Goal: Transaction & Acquisition: Purchase product/service

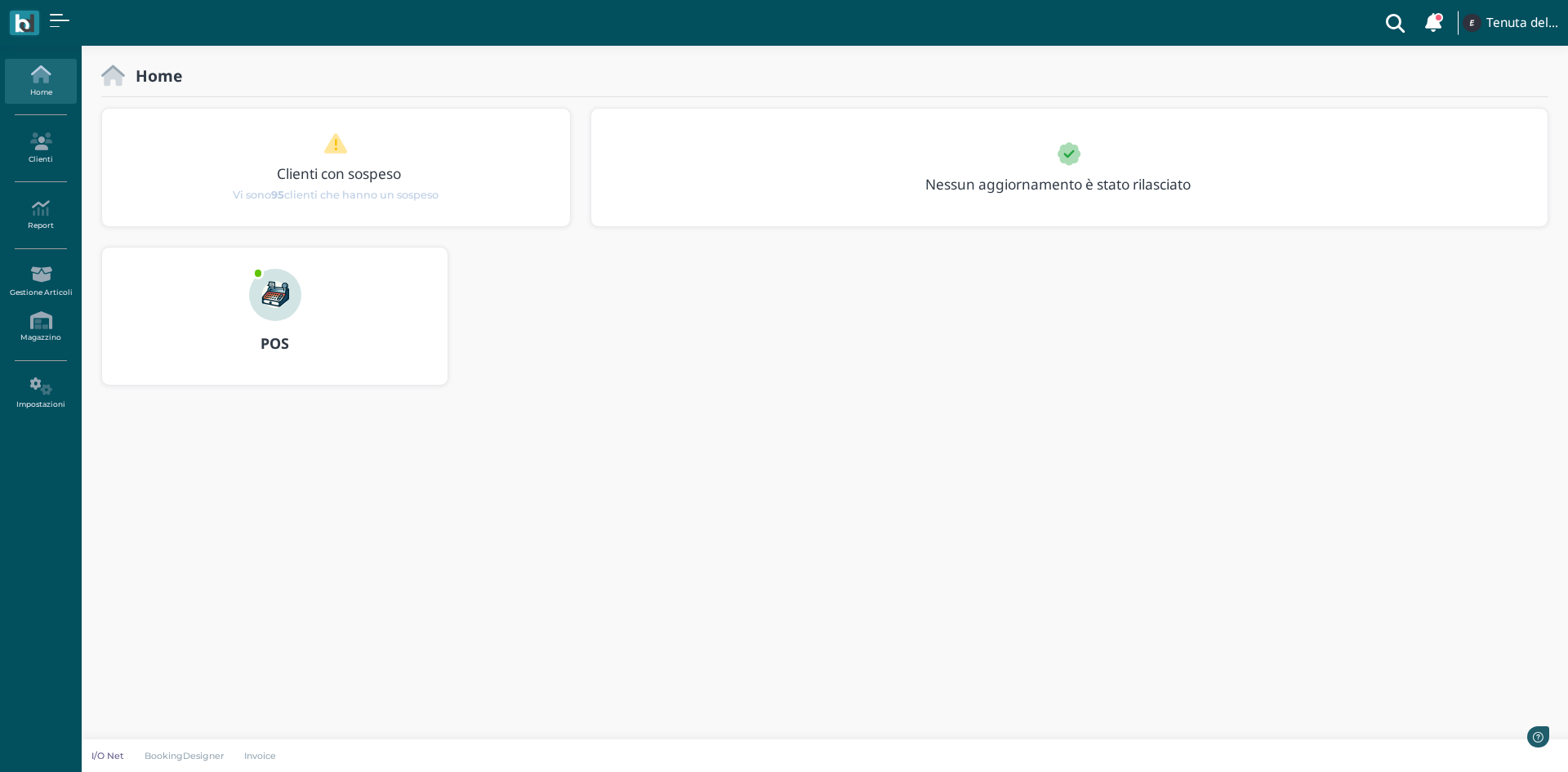
click at [278, 288] on img at bounding box center [276, 295] width 53 height 53
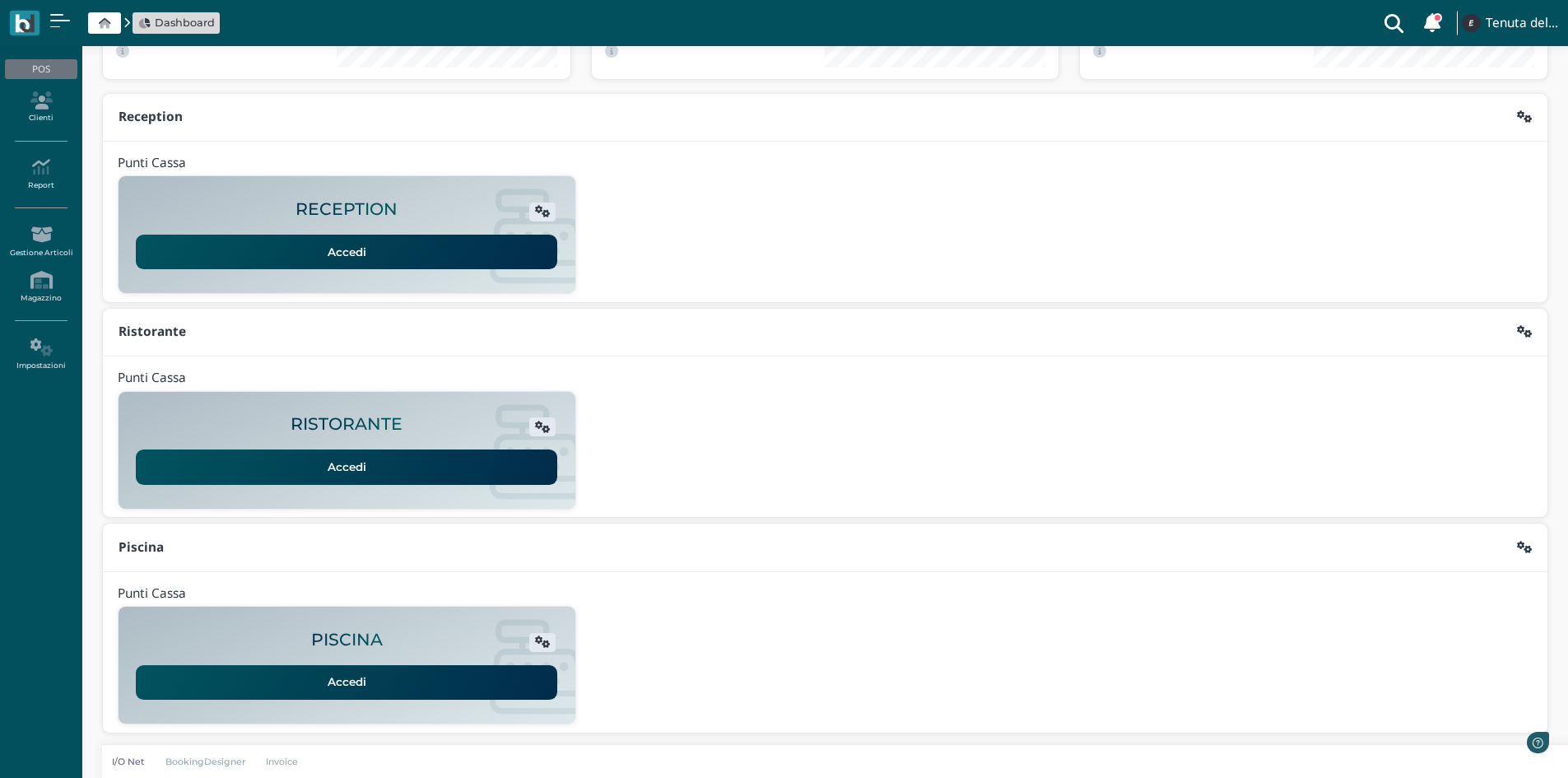
scroll to position [134, 0]
click at [344, 684] on link "Accedi" at bounding box center [346, 681] width 421 height 34
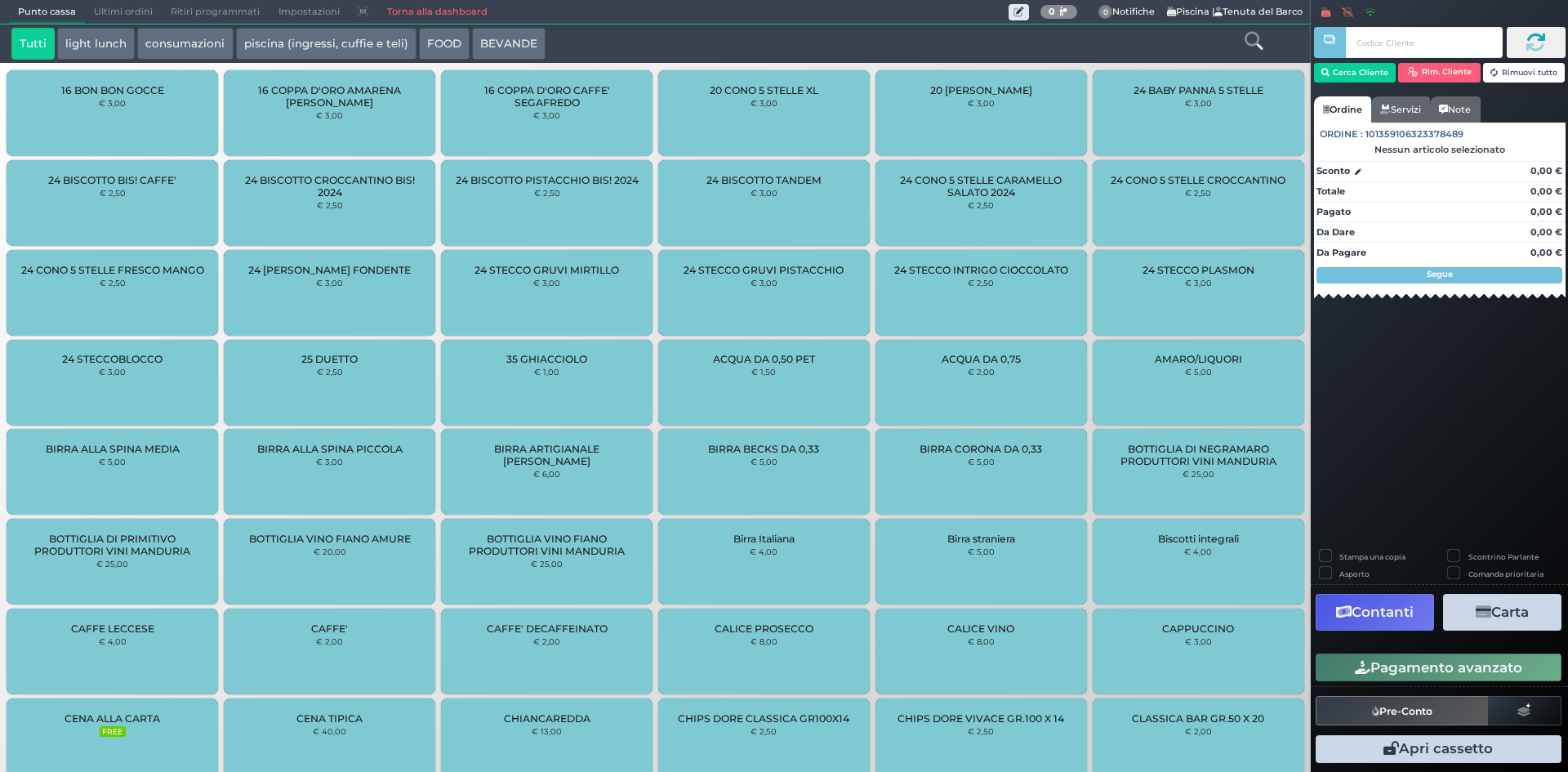
click at [464, 11] on link "Torna alla dashboard" at bounding box center [437, 12] width 119 height 23
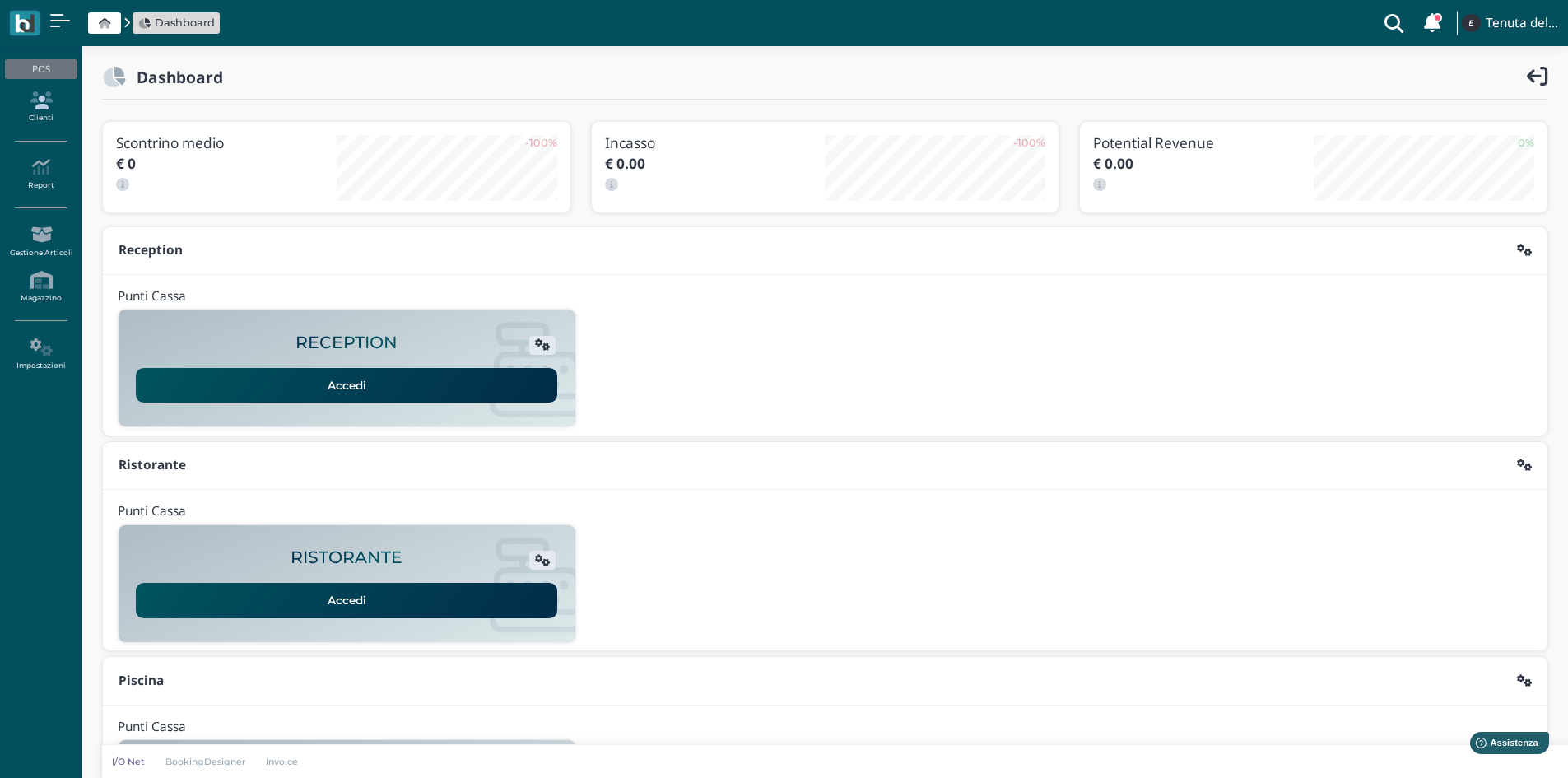
click at [50, 107] on icon at bounding box center [41, 100] width 72 height 18
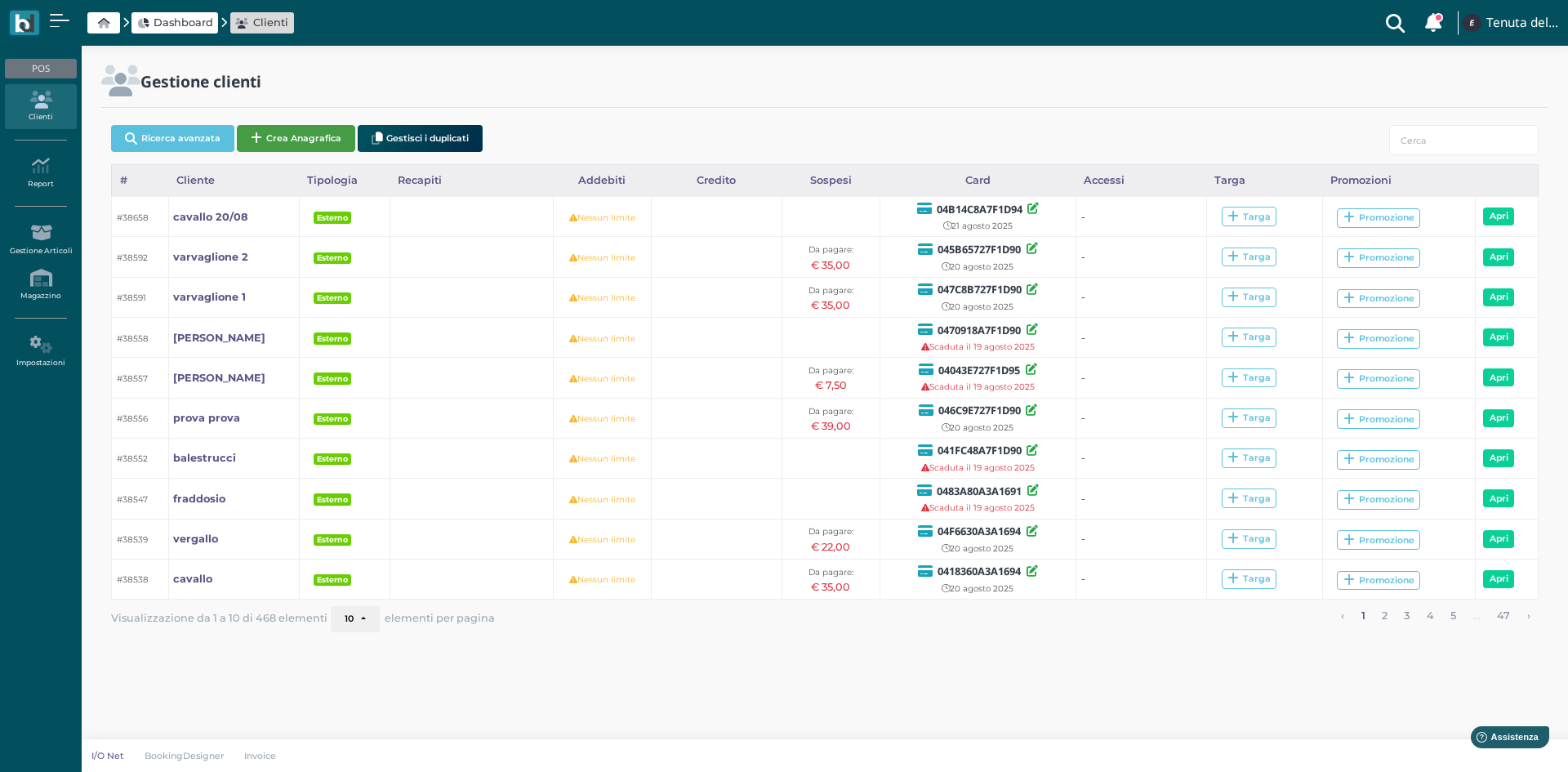
click at [296, 131] on button "Crea Anagrafica" at bounding box center [296, 138] width 119 height 27
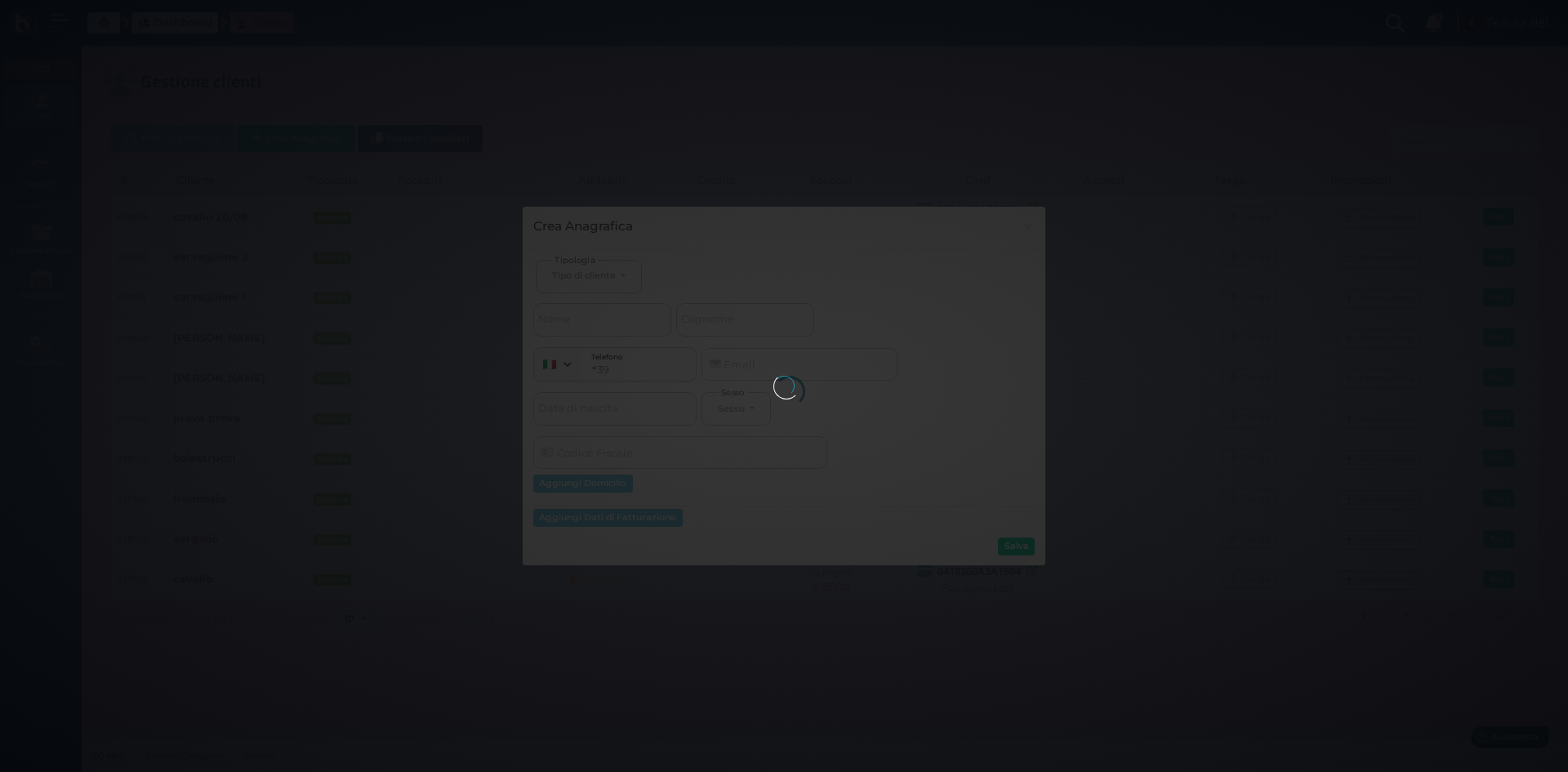
select select
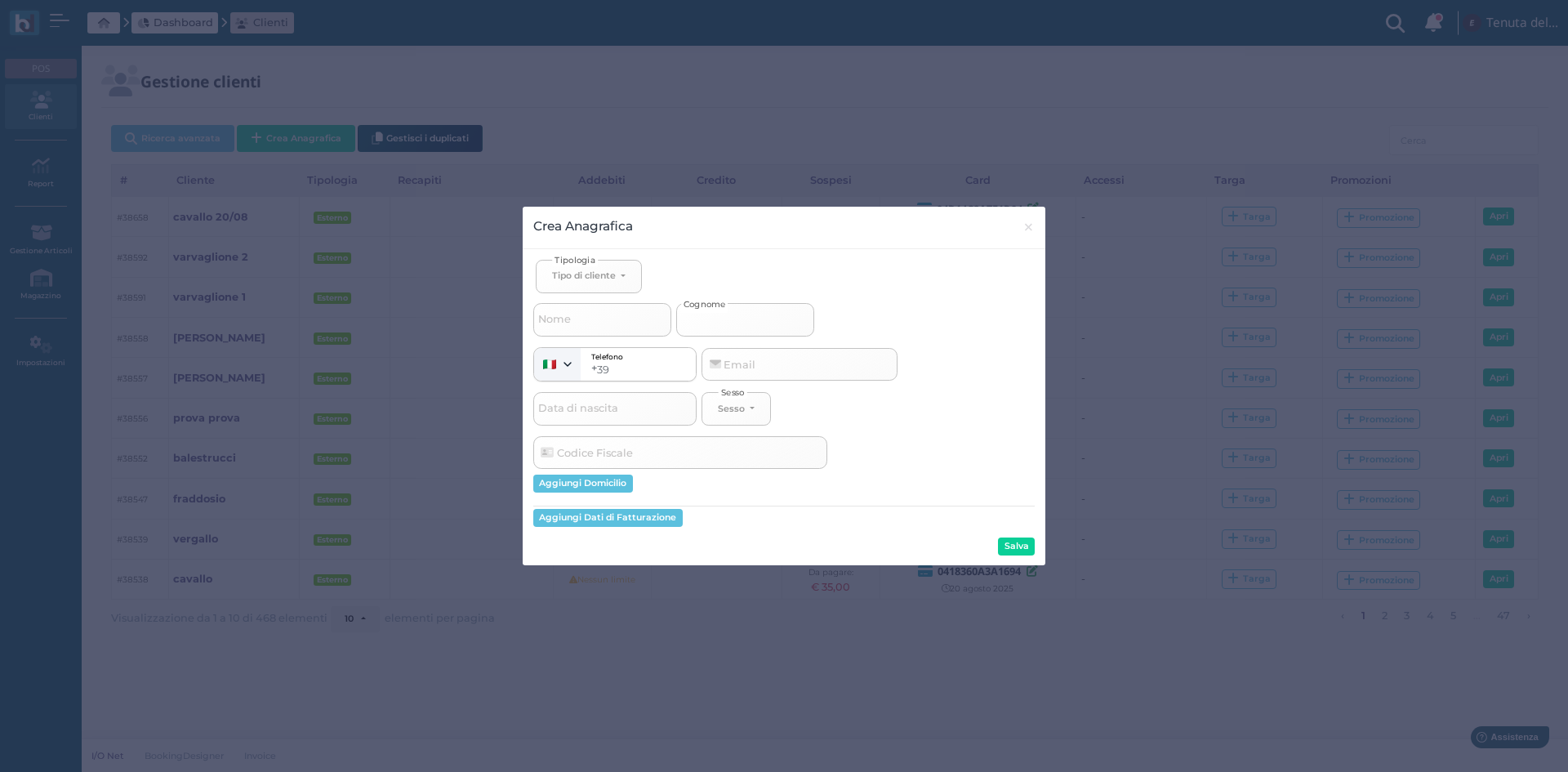
click at [721, 333] on input "Cognome" at bounding box center [745, 319] width 138 height 33
click at [624, 273] on button "Tipo di cliente" at bounding box center [588, 276] width 106 height 33
click at [568, 330] on span "Esterno" at bounding box center [573, 329] width 41 height 13
select select "[object Object]"
select select
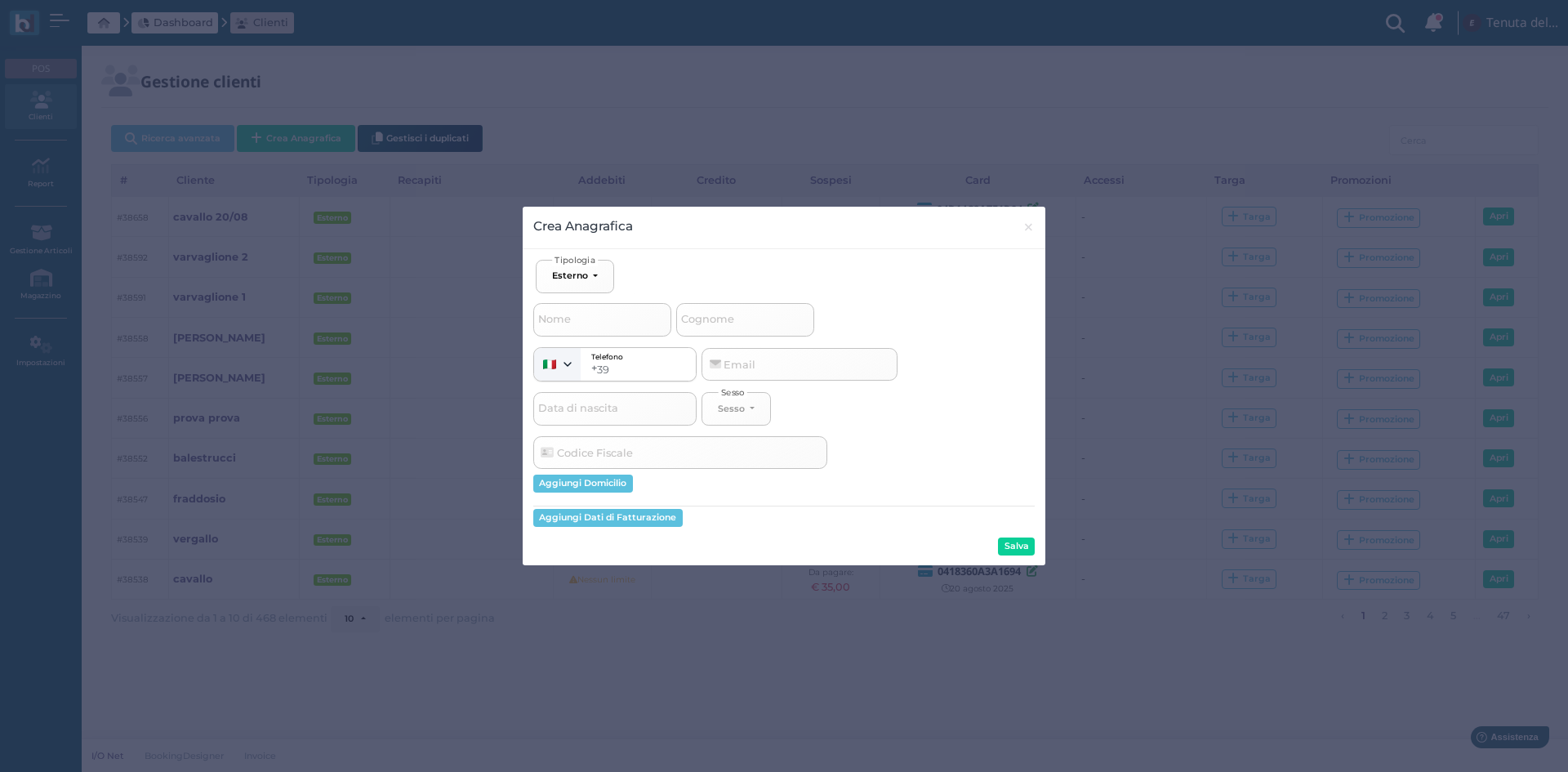
click at [708, 322] on span "Cognome" at bounding box center [708, 320] width 58 height 20
click at [708, 322] on input "Cognome" at bounding box center [745, 319] width 138 height 33
type input "r"
select select
type input "ri"
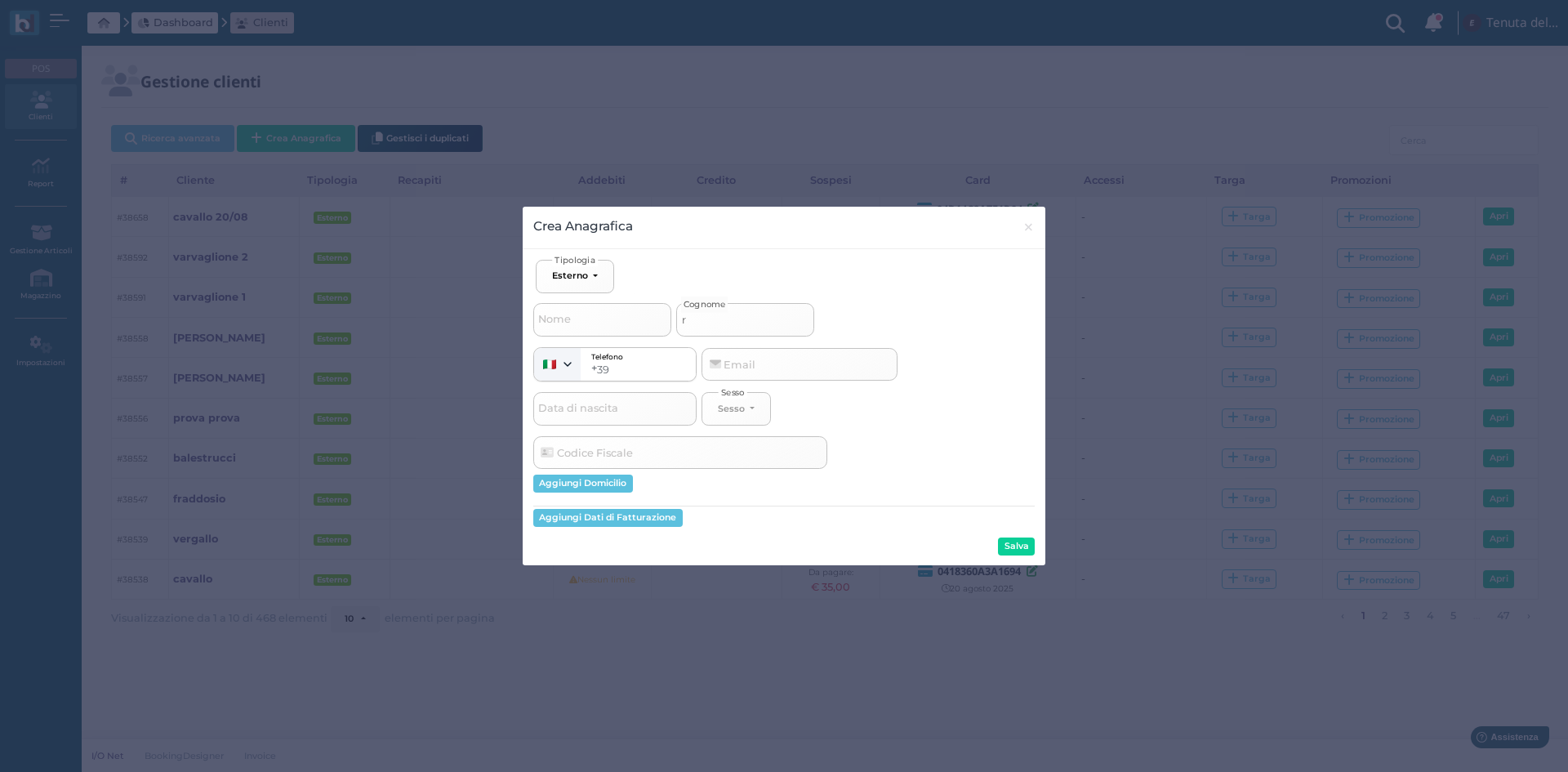
select select
type input "riz"
select select
type input "rizz"
select select
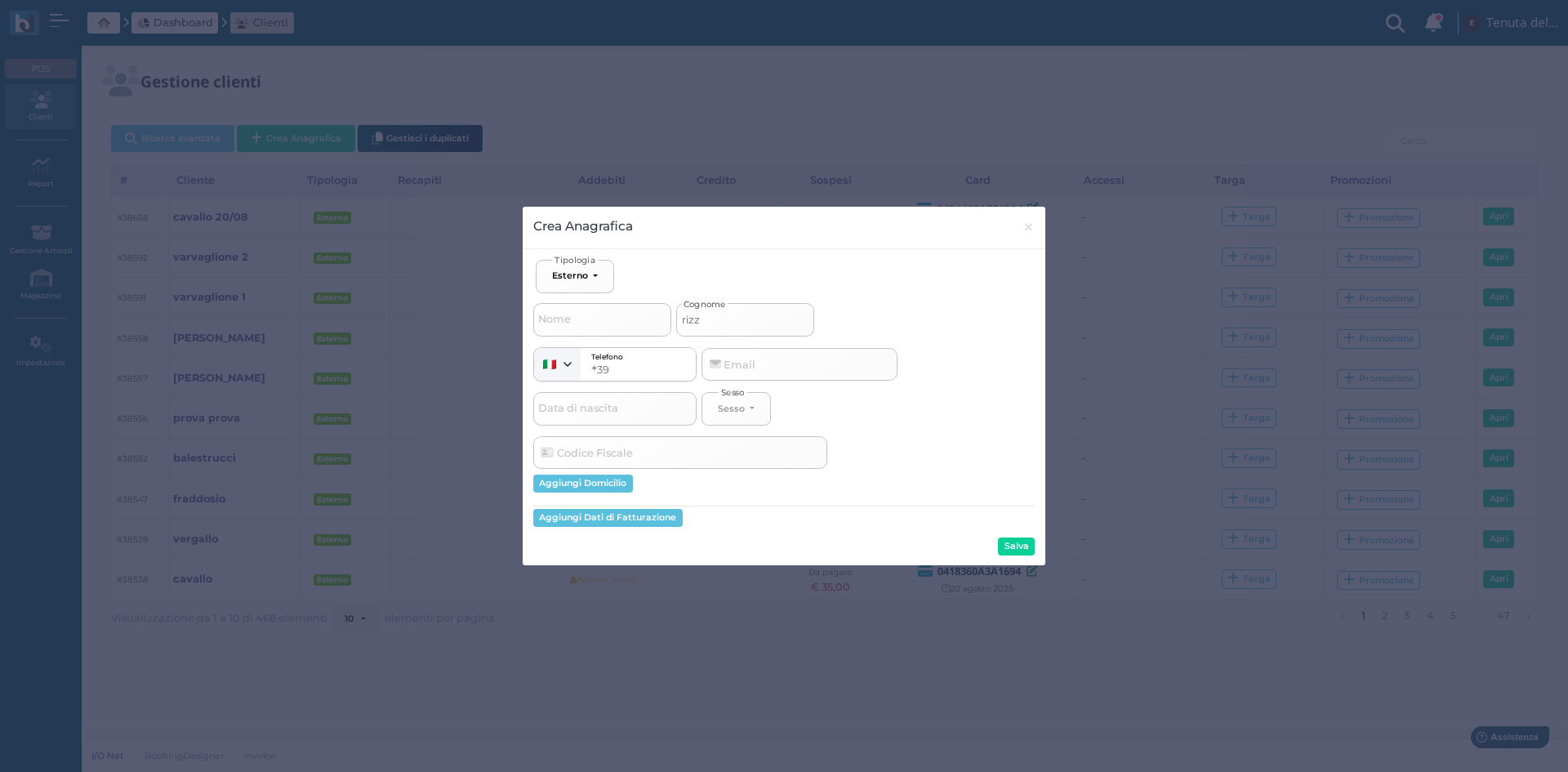
type input "rizzo"
select select
type input "rizzo"
click at [1020, 544] on button "Salva" at bounding box center [1016, 545] width 36 height 18
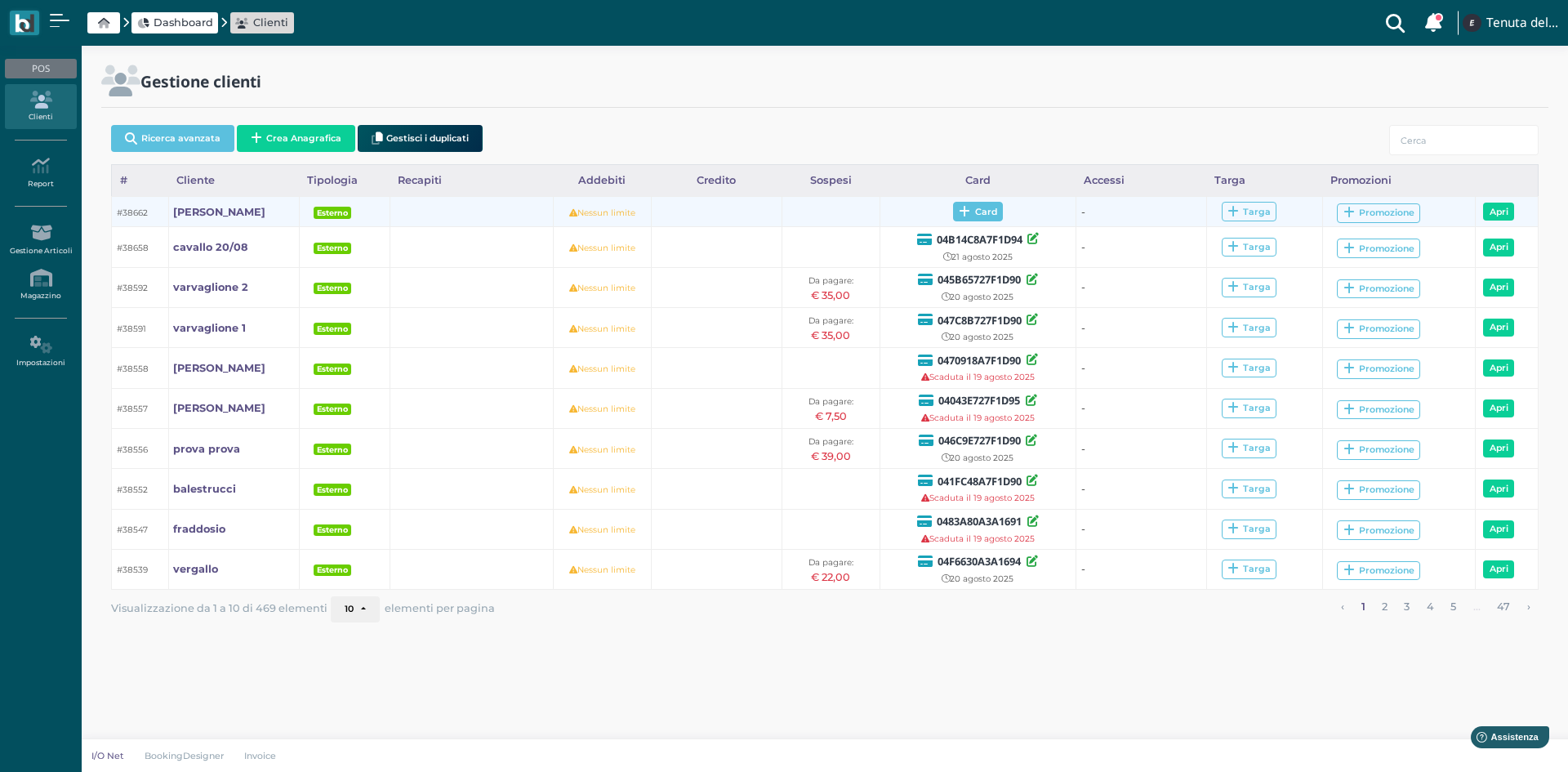
click at [985, 215] on span "Card" at bounding box center [977, 211] width 50 height 20
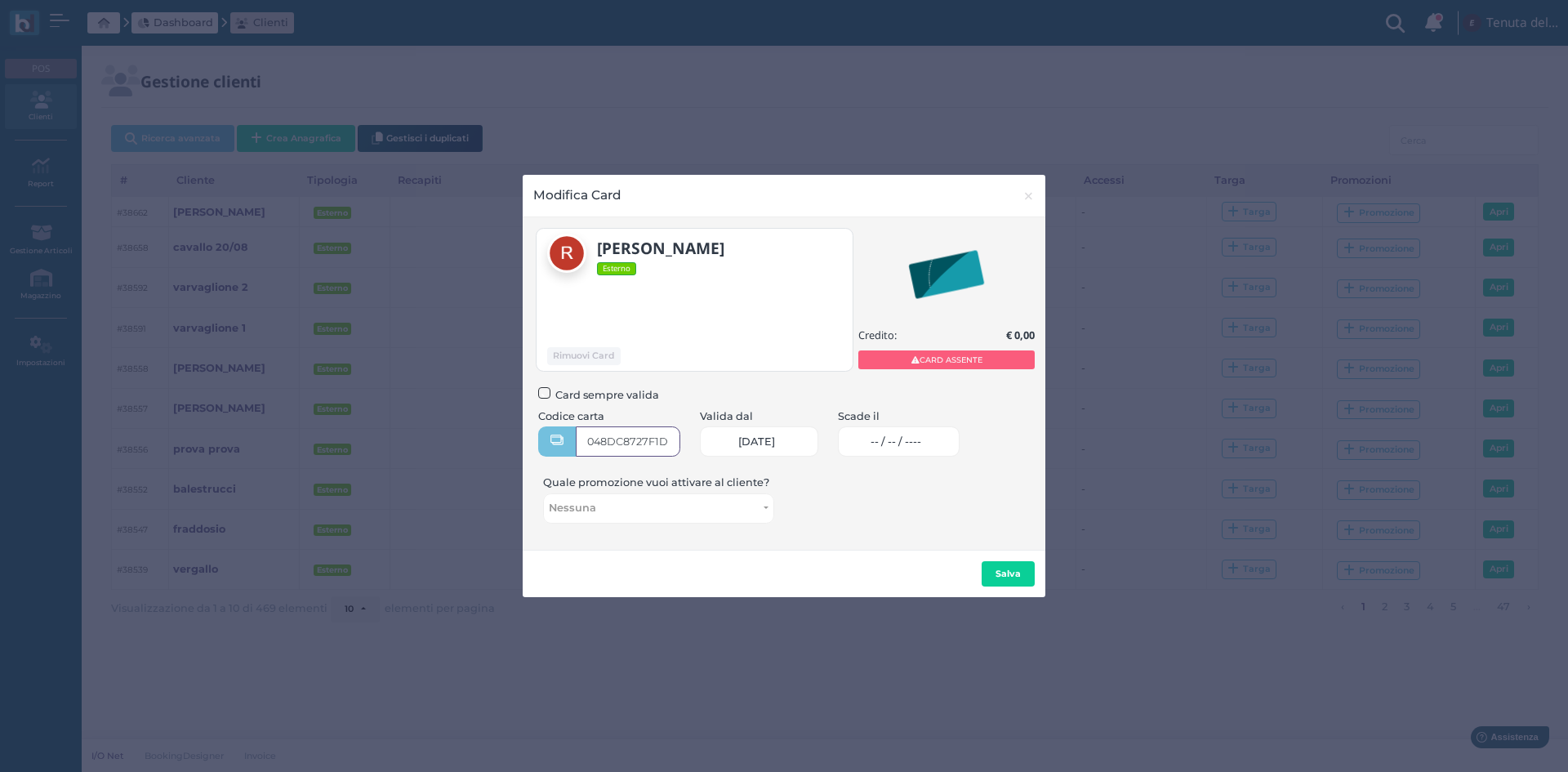
type input "048DC8727F1D90"
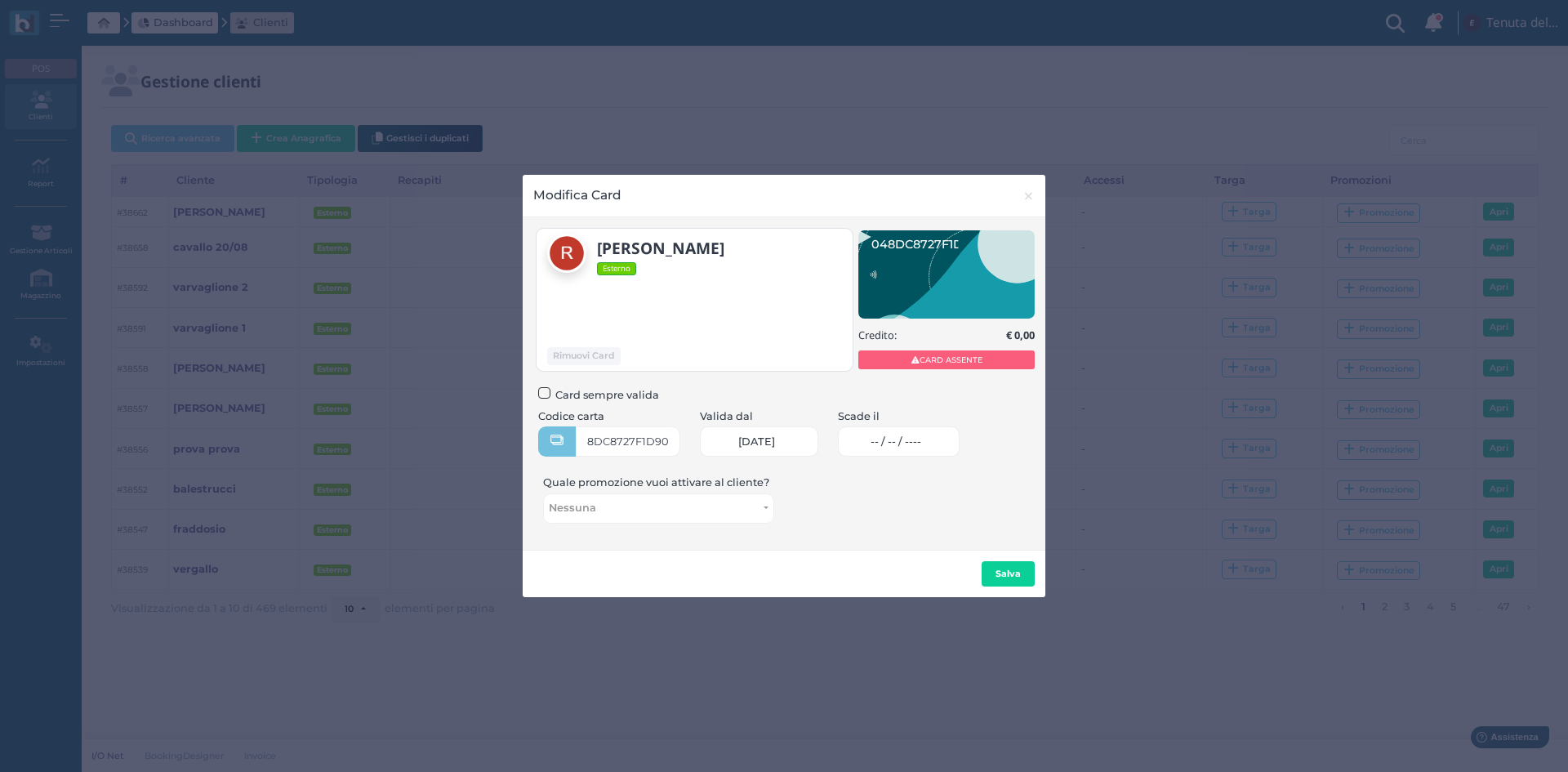
click at [888, 448] on span "-- / -- / ----" at bounding box center [896, 441] width 51 height 13
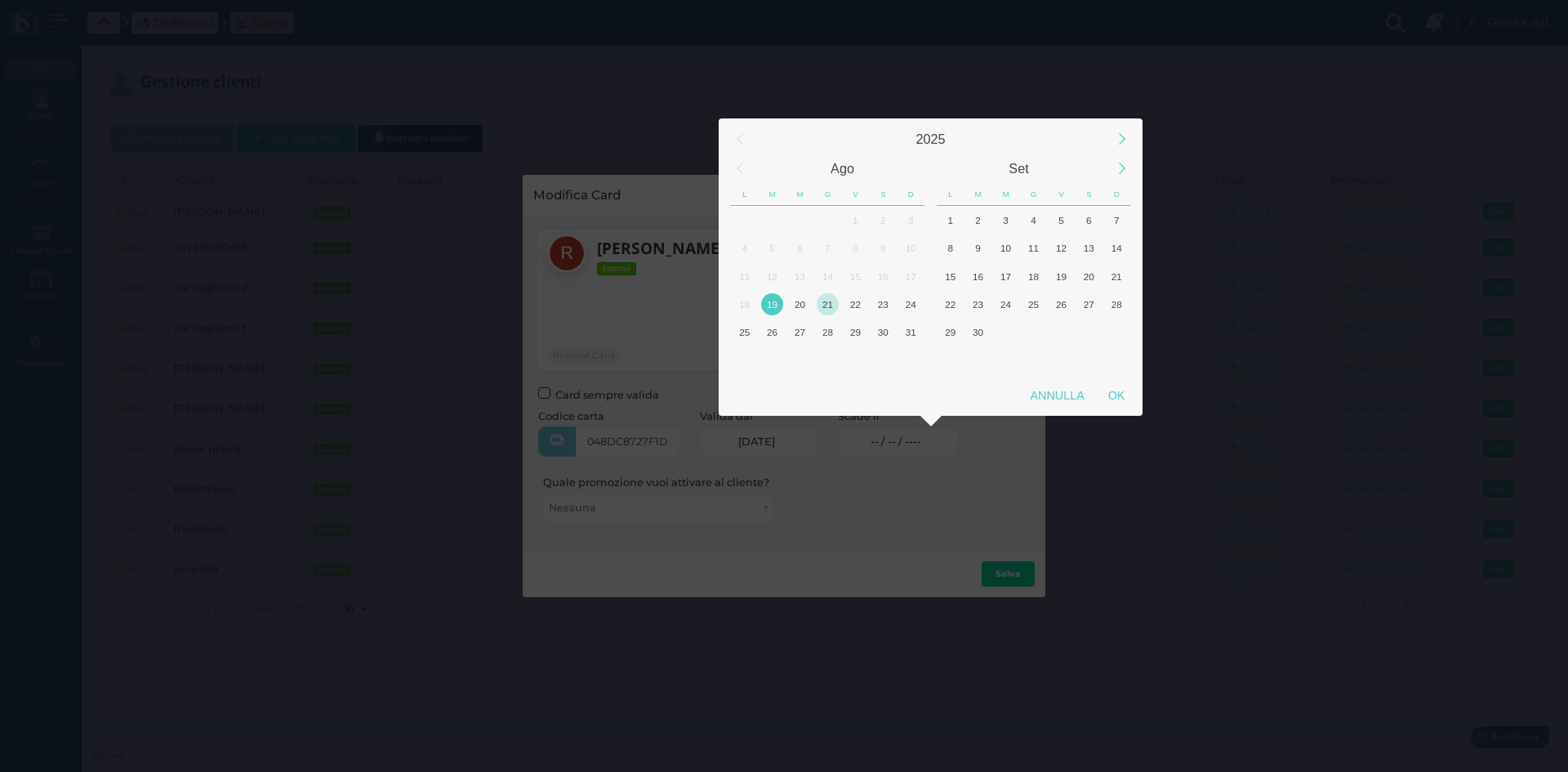
click at [825, 309] on div "21" at bounding box center [828, 305] width 22 height 22
click at [1114, 399] on div "OK" at bounding box center [1117, 395] width 41 height 30
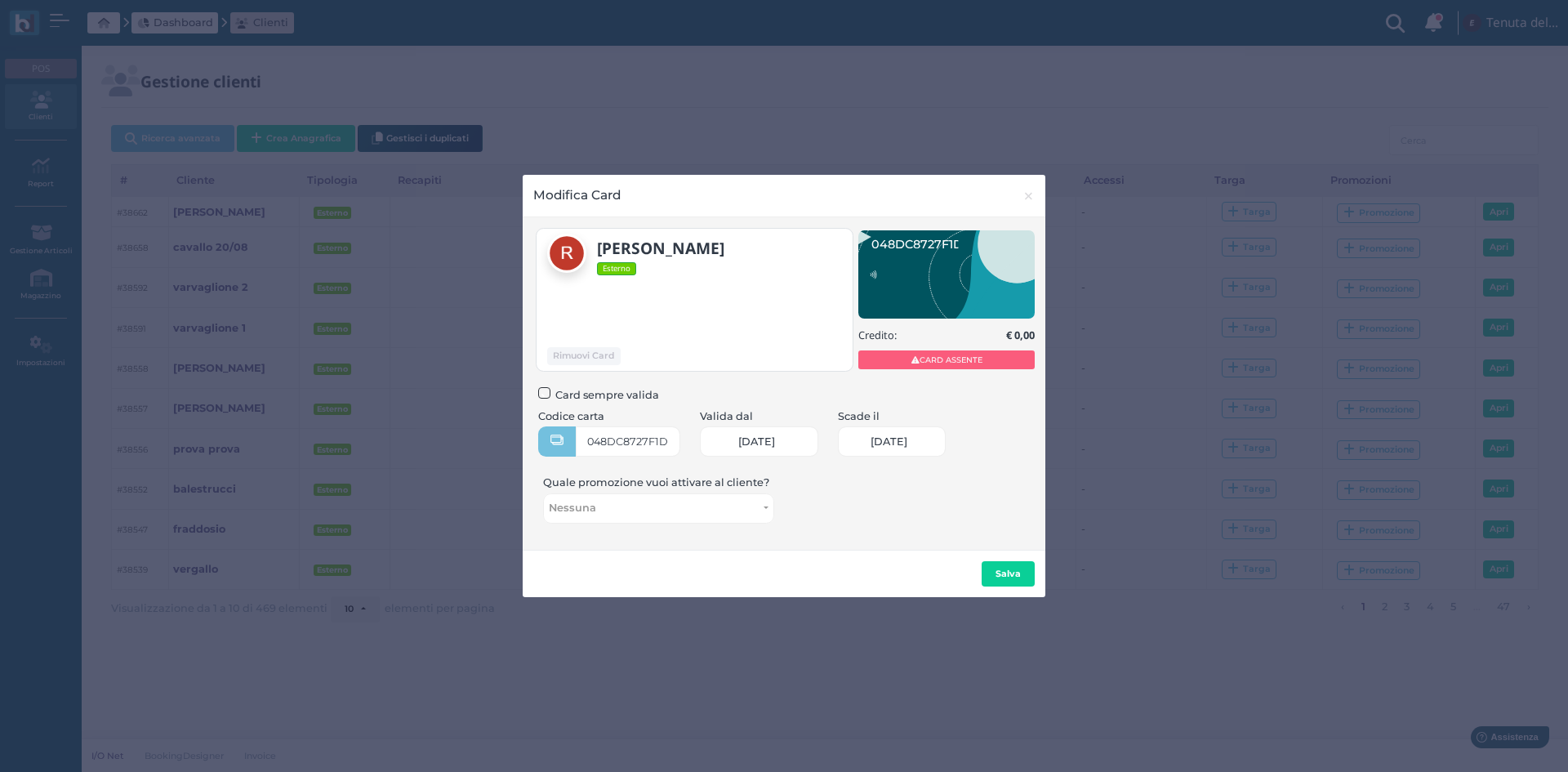
scroll to position [0, 67]
click at [887, 440] on link "21/08/2025 21/08/2025" at bounding box center [892, 441] width 108 height 31
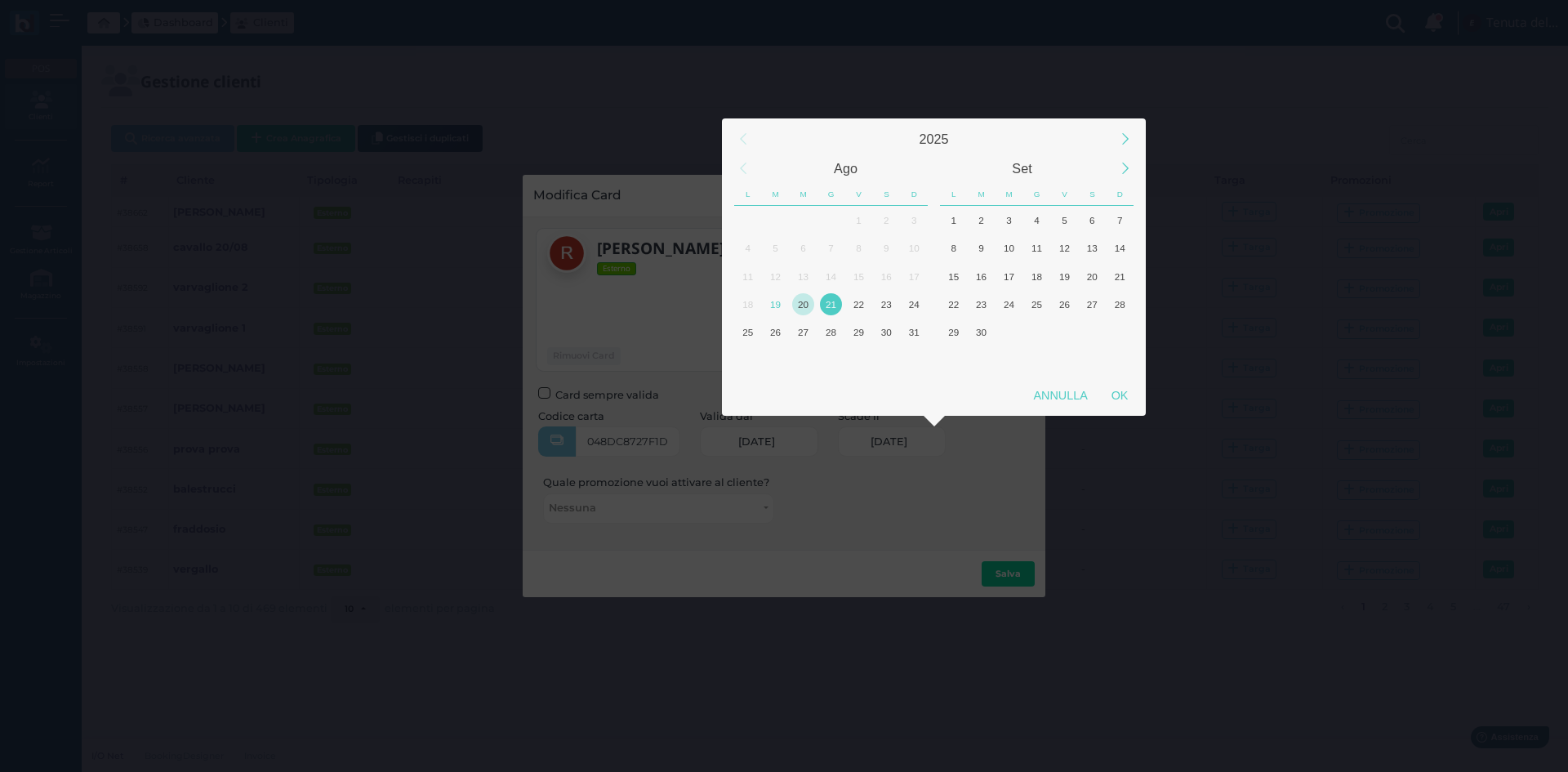
click at [801, 305] on div "20" at bounding box center [804, 305] width 22 height 22
click at [1117, 402] on div "OK" at bounding box center [1120, 395] width 41 height 30
type input "20/08/2025"
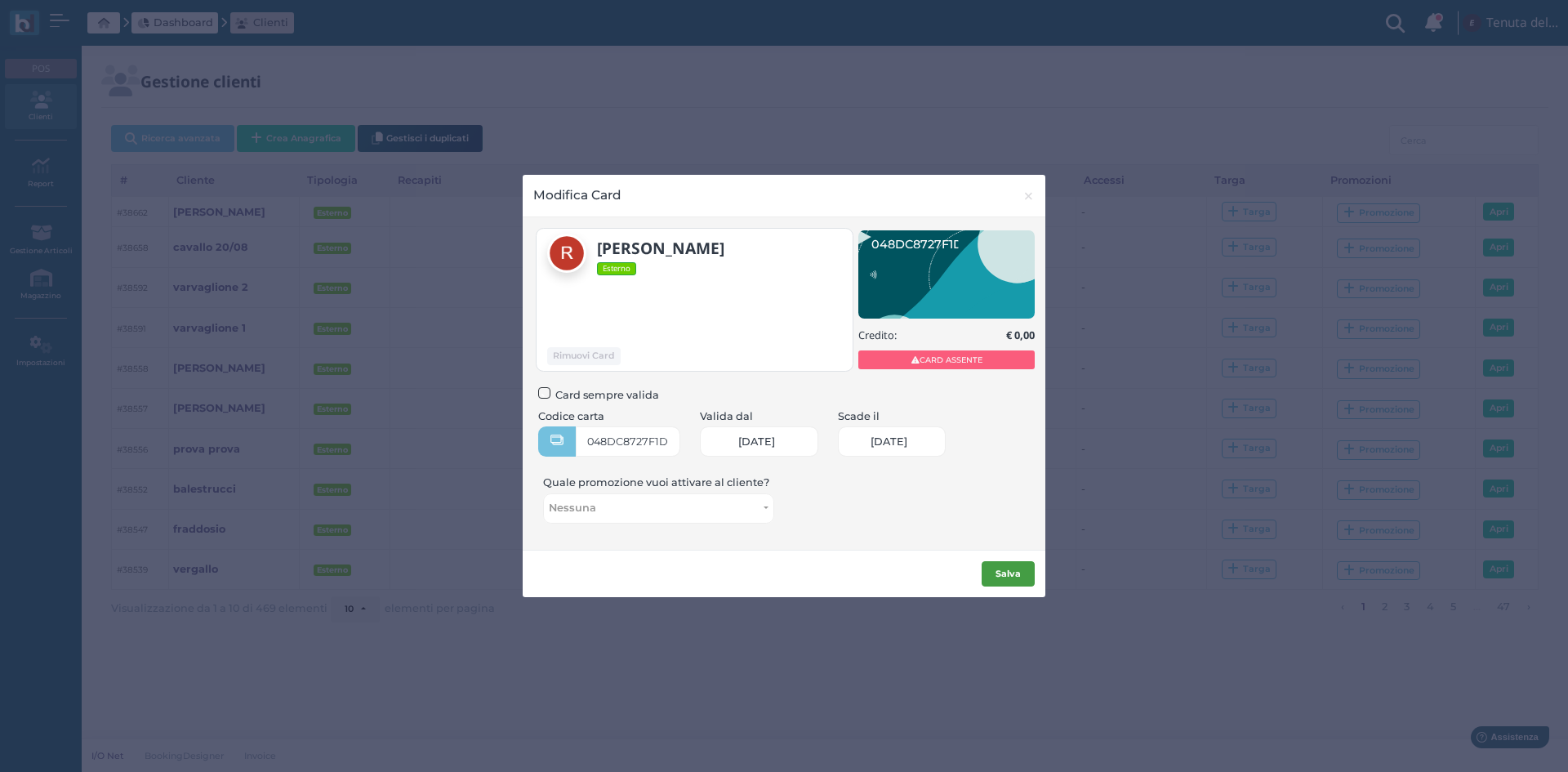
scroll to position [0, 71]
click at [1003, 576] on b "Salva" at bounding box center [1008, 573] width 25 height 11
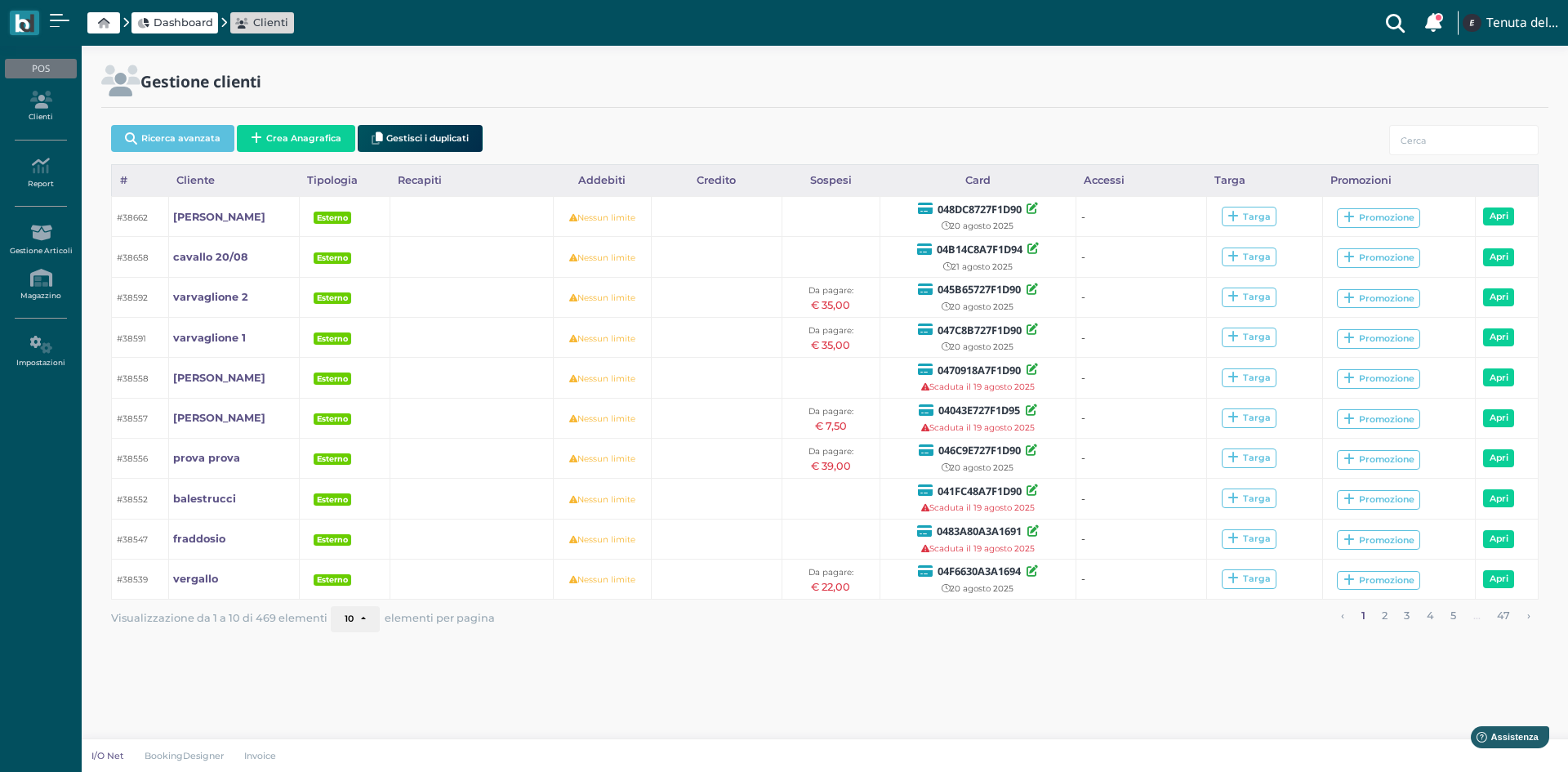
click at [190, 24] on span "Dashboard" at bounding box center [183, 22] width 59 height 15
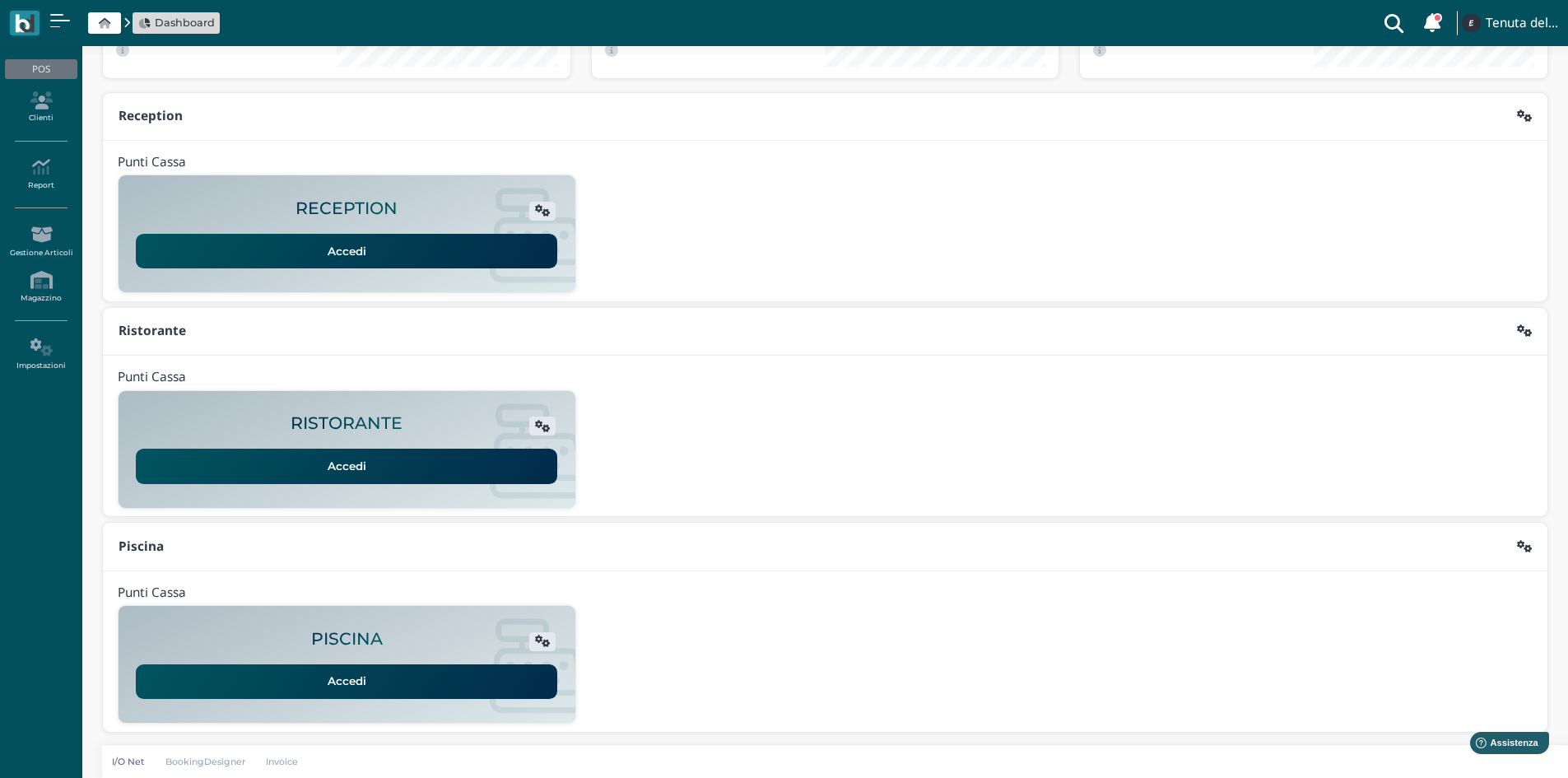
click at [292, 687] on link "Accedi" at bounding box center [346, 681] width 421 height 34
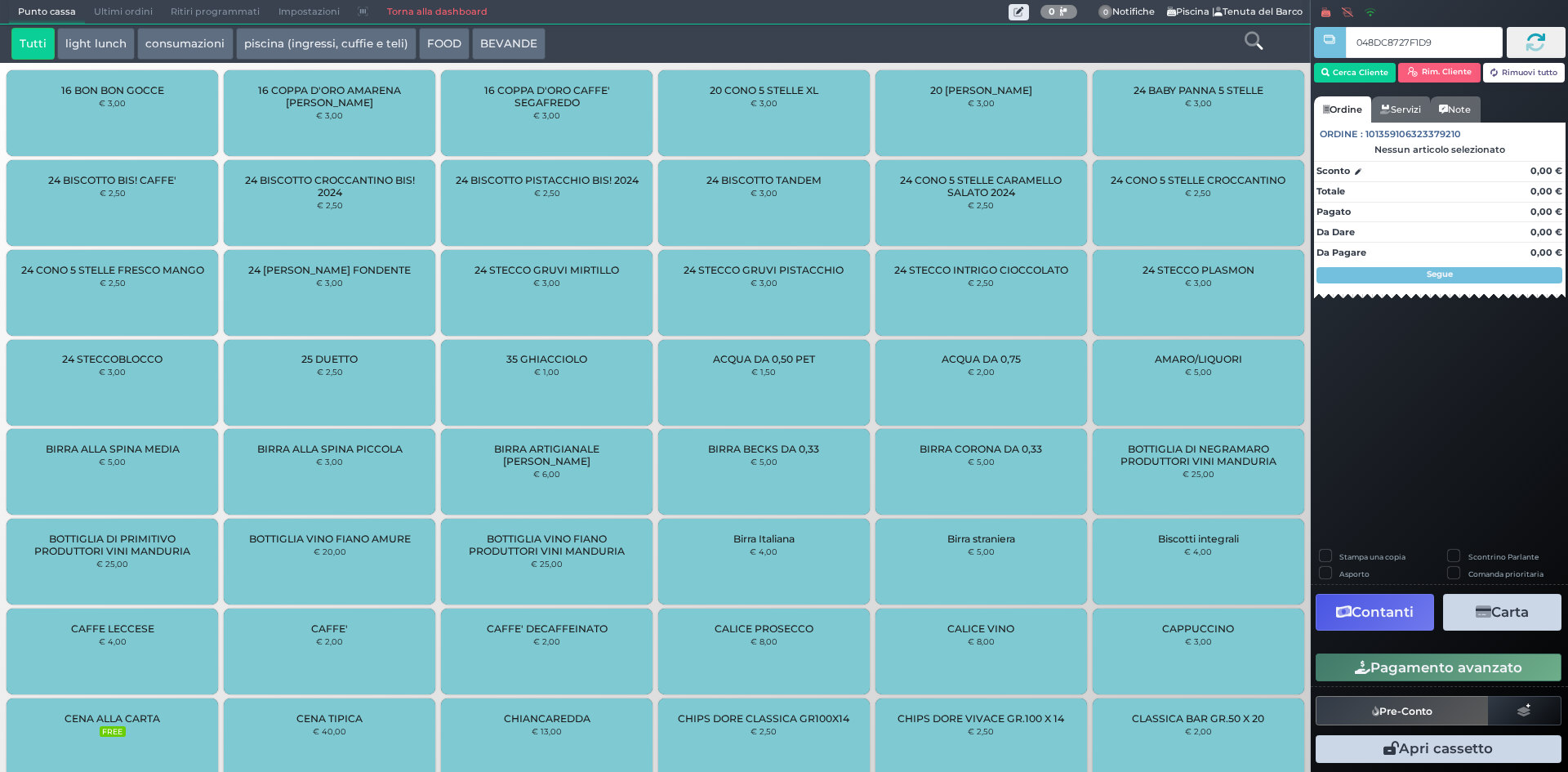
type input "048DC8727F1D90"
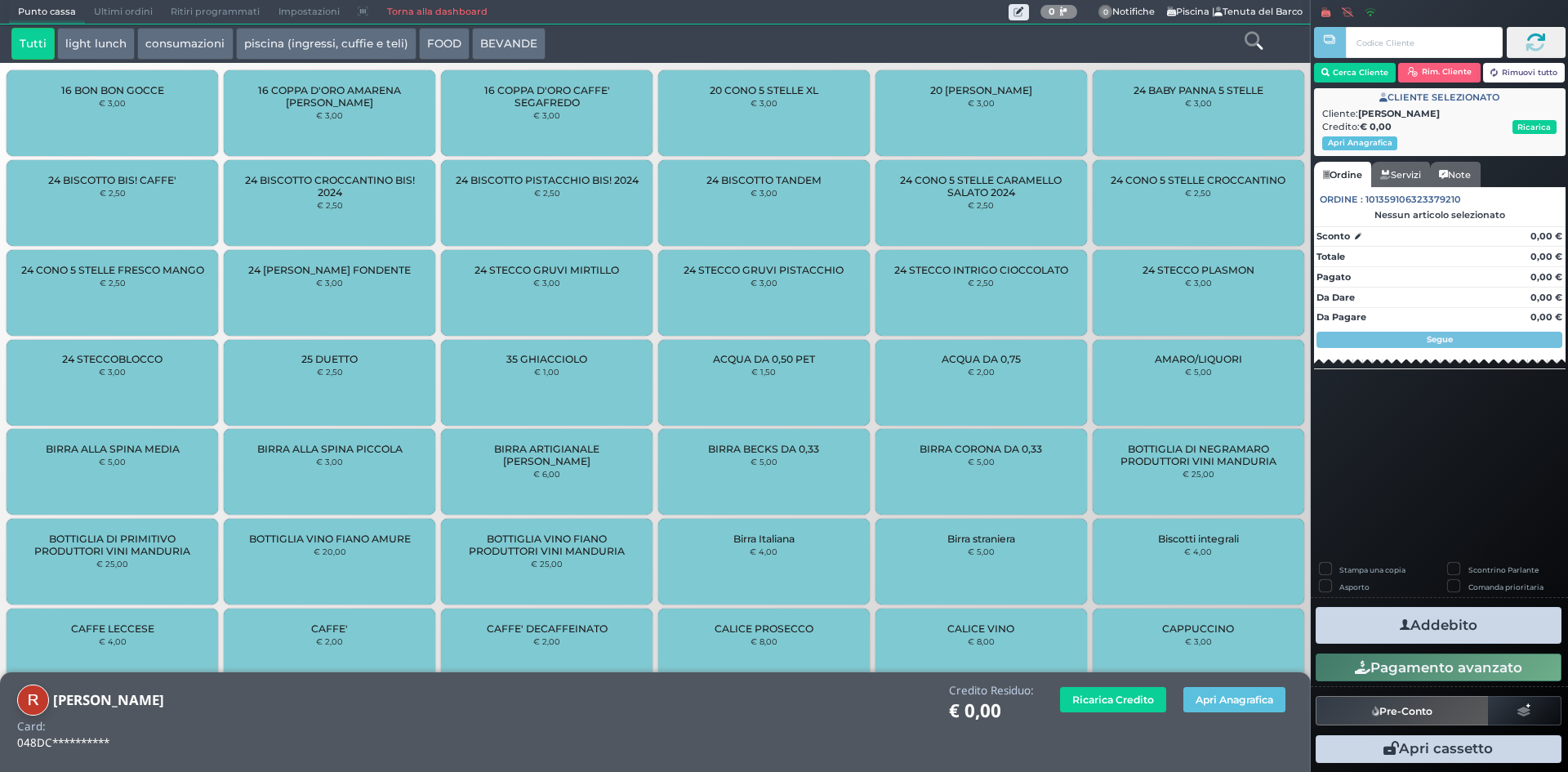
click at [261, 35] on button "piscina (ingressi, cuffie e teli)" at bounding box center [326, 44] width 181 height 33
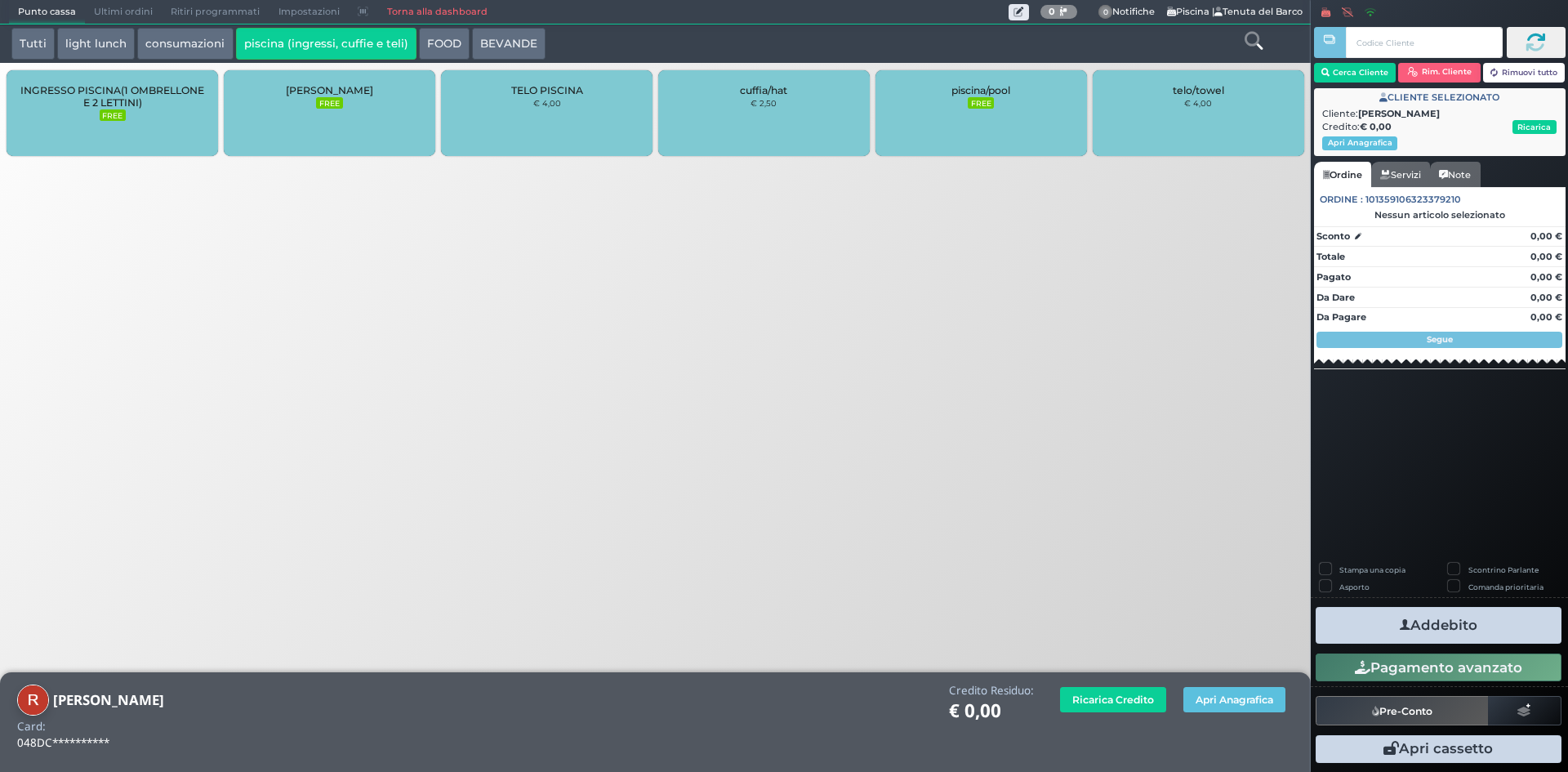
click at [112, 106] on span "INGRESSO PISCINA(1 OMBRELLONE E 2 LETTINI)" at bounding box center [112, 96] width 184 height 25
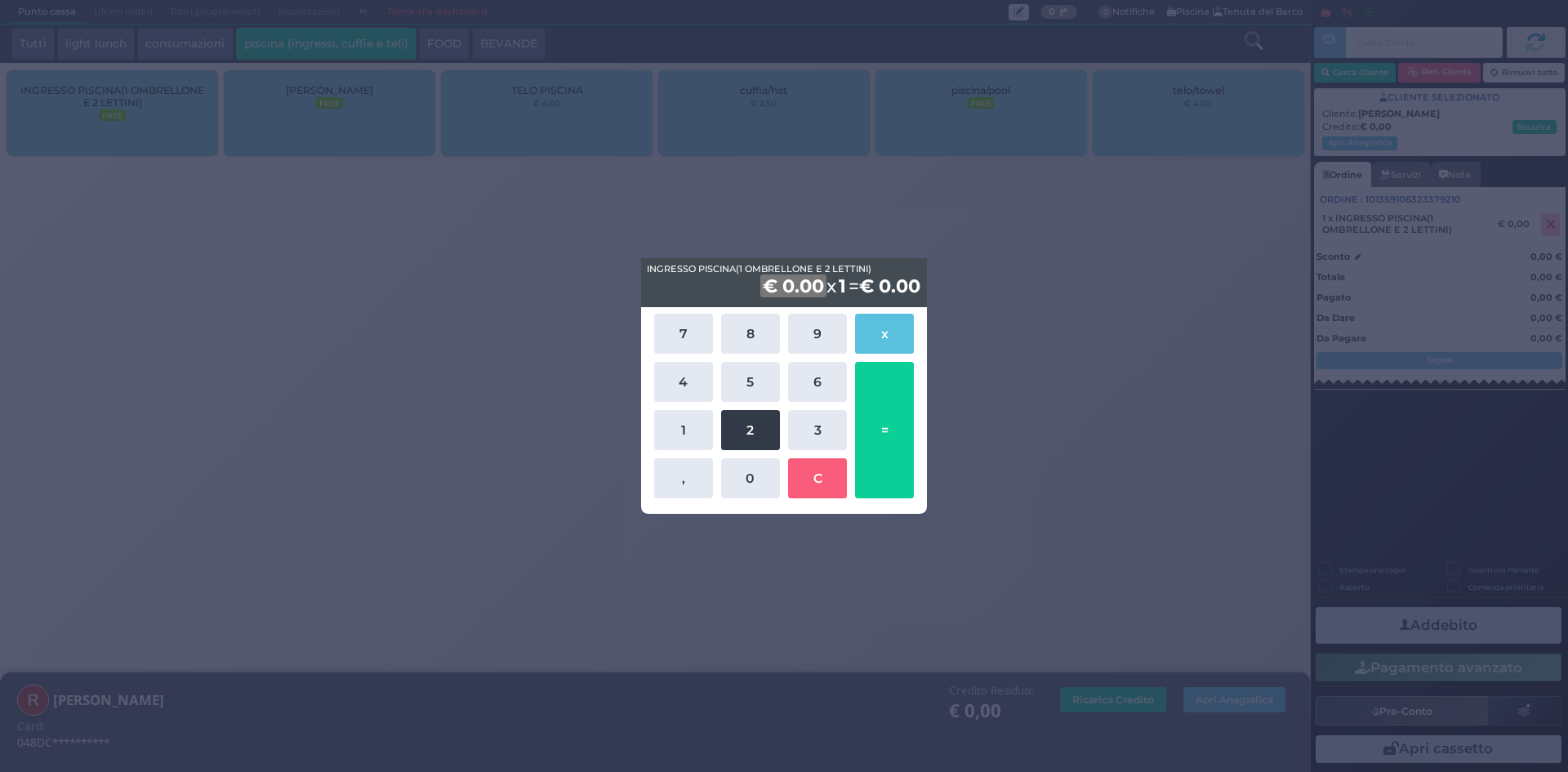
click at [732, 426] on button "2" at bounding box center [750, 429] width 59 height 40
drag, startPoint x: 741, startPoint y: 471, endPoint x: 850, endPoint y: 441, distance: 113.1
click at [744, 471] on button "0" at bounding box center [750, 478] width 59 height 40
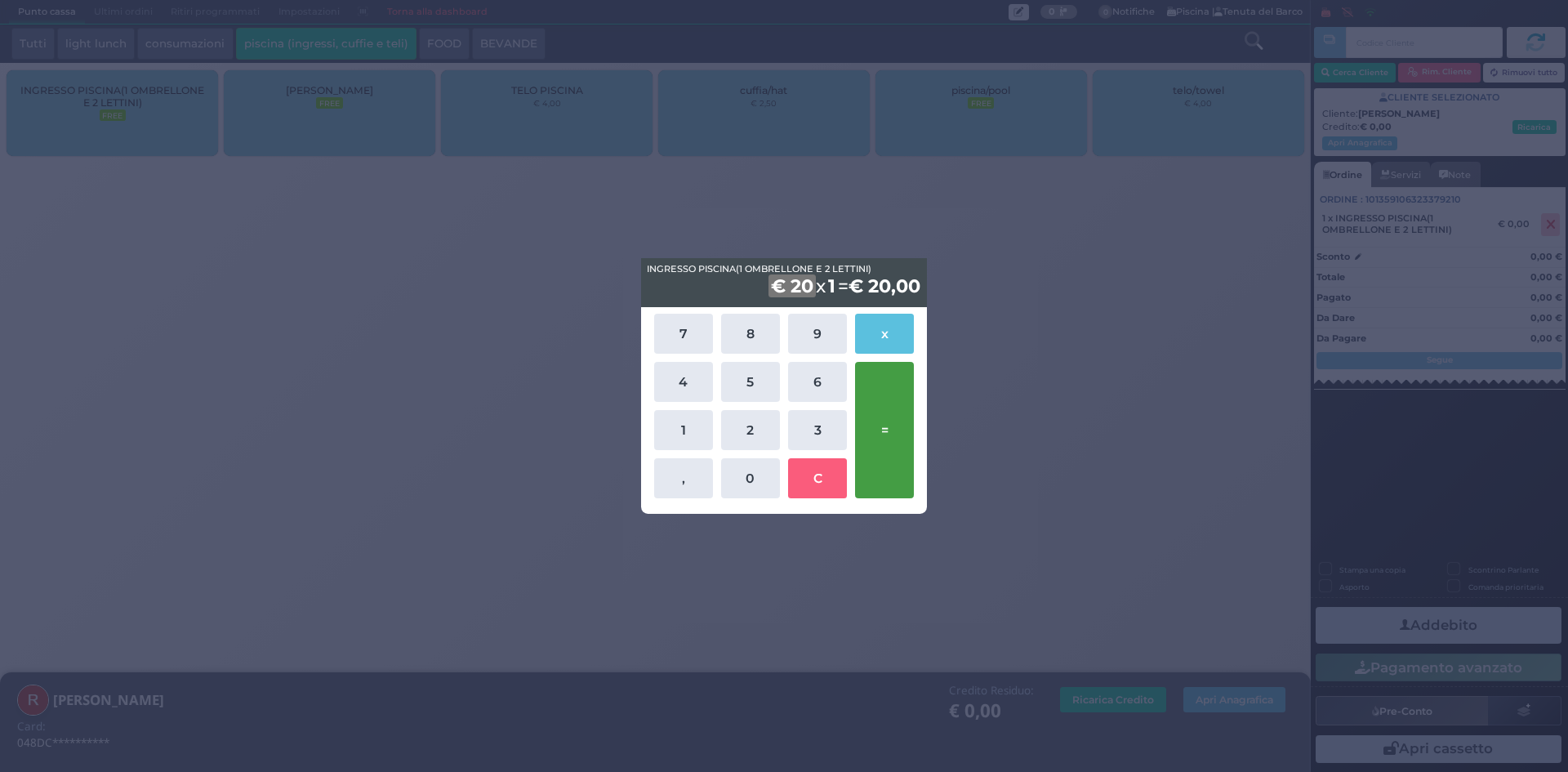
click at [891, 420] on button "=" at bounding box center [884, 429] width 59 height 137
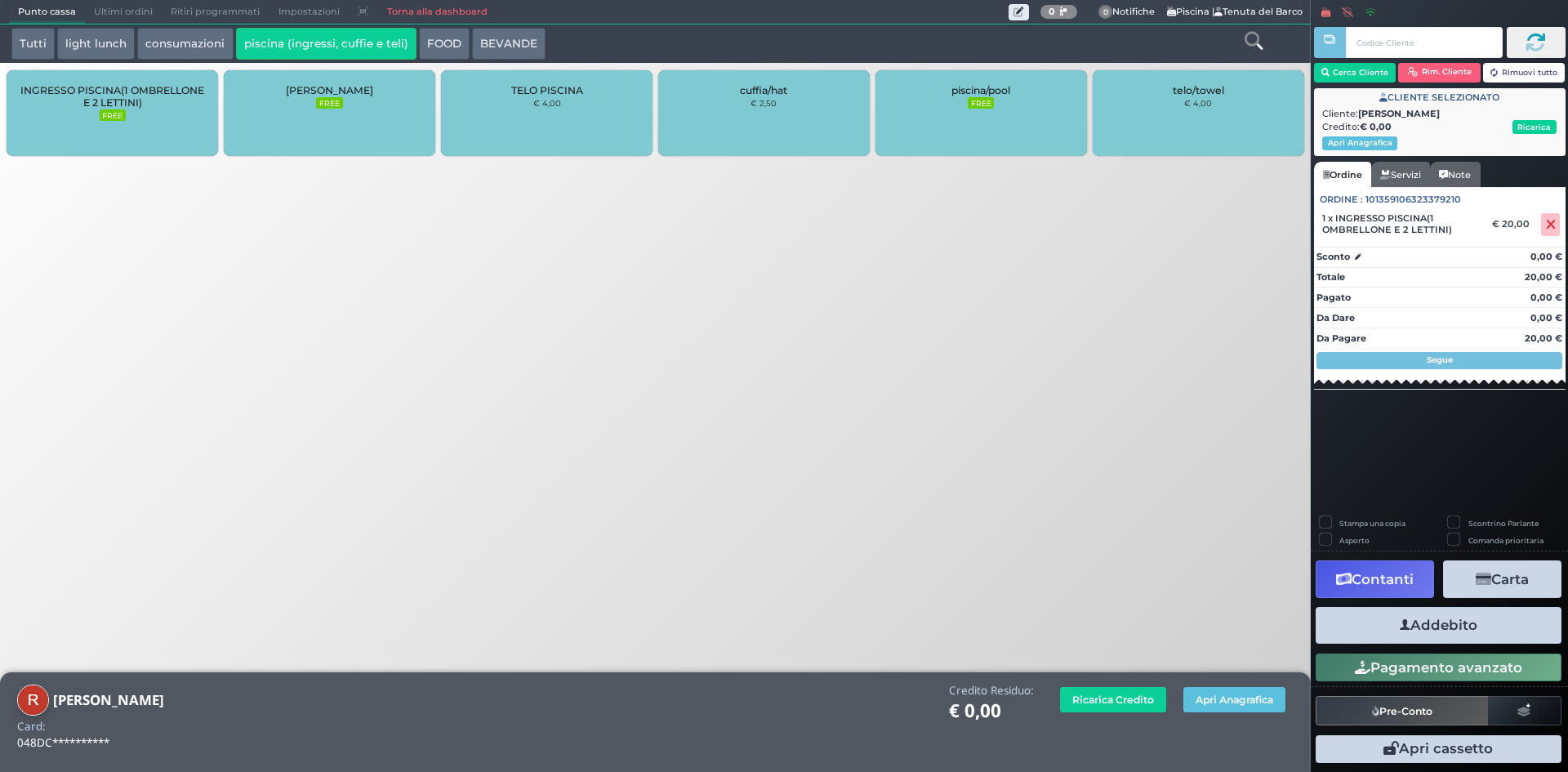
click at [1437, 631] on button "Addebito" at bounding box center [1439, 624] width 246 height 36
